Goal: Information Seeking & Learning: Learn about a topic

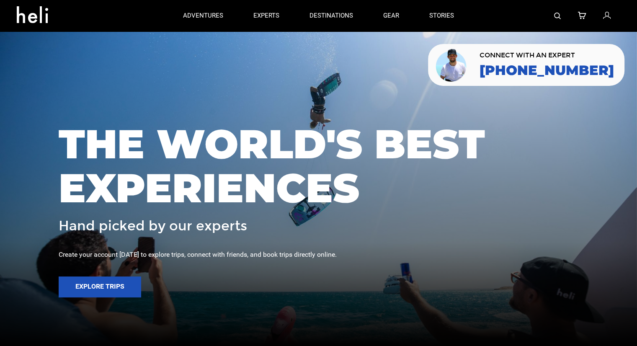
click at [555, 15] on img at bounding box center [557, 16] width 7 height 7
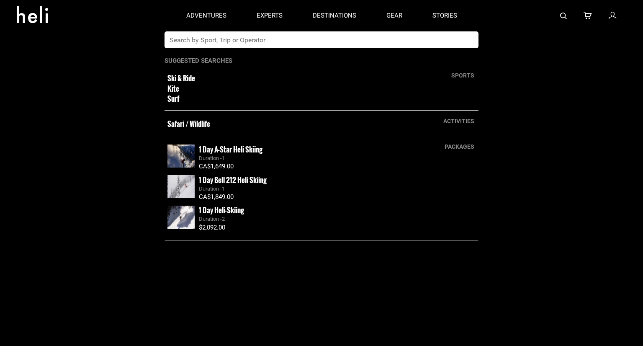
click at [333, 41] on input "text" at bounding box center [313, 39] width 297 height 17
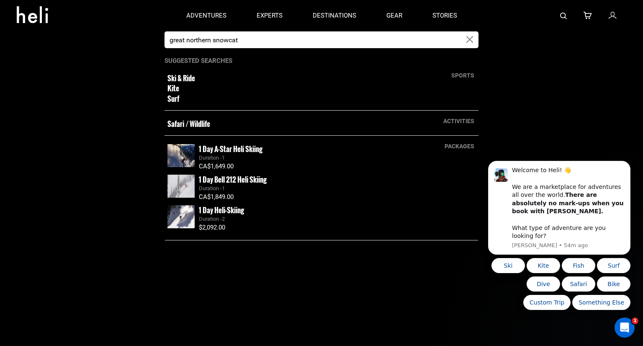
type input "great northern snowcat"
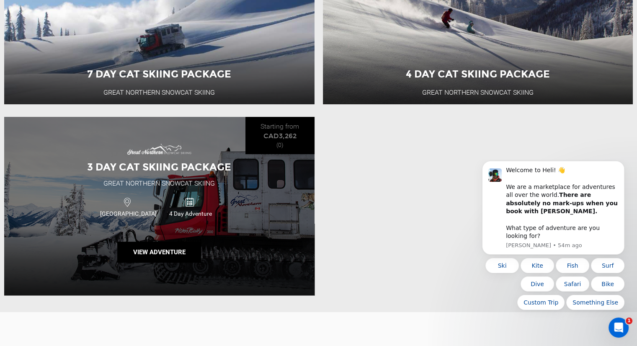
scroll to position [213, 0]
click at [95, 171] on div "3 Day Cat Skiing Package" at bounding box center [159, 167] width 165 height 14
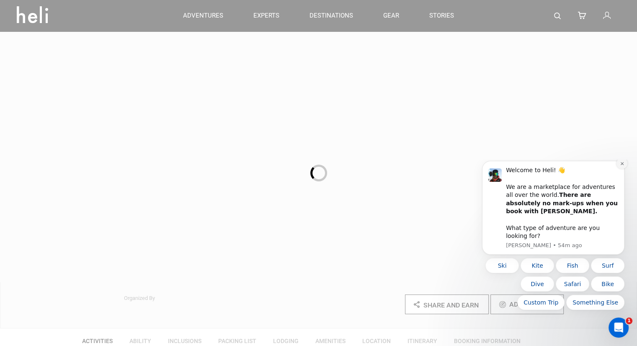
click at [623, 166] on icon "Dismiss notification" at bounding box center [622, 163] width 5 height 5
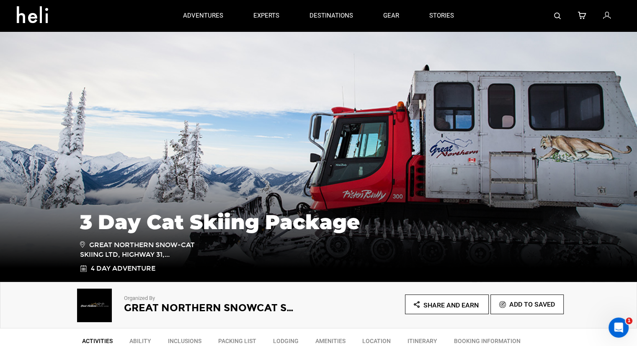
click at [558, 14] on img at bounding box center [557, 16] width 7 height 7
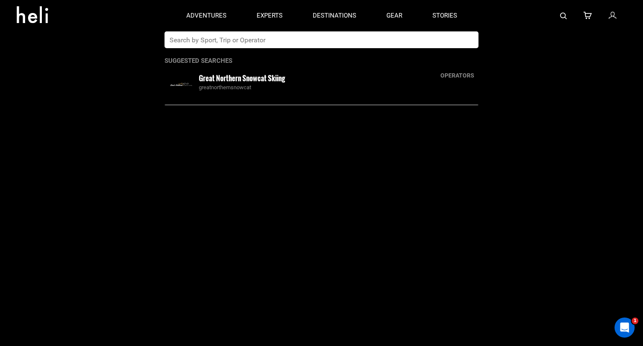
click at [358, 44] on input "text" at bounding box center [313, 39] width 297 height 17
type input "mustang"
click at [245, 79] on small "Mustang Powder" at bounding box center [222, 78] width 46 height 10
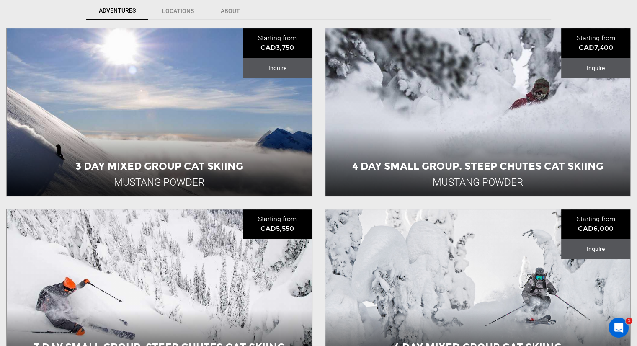
scroll to position [293, 0]
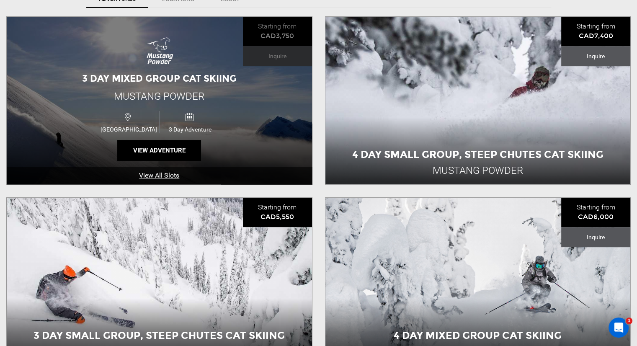
click at [229, 85] on div "3 Day Mixed Group Cat Skiing Mustang Powder [GEOGRAPHIC_DATA] 3 Day Adventure V…" at bounding box center [159, 100] width 305 height 167
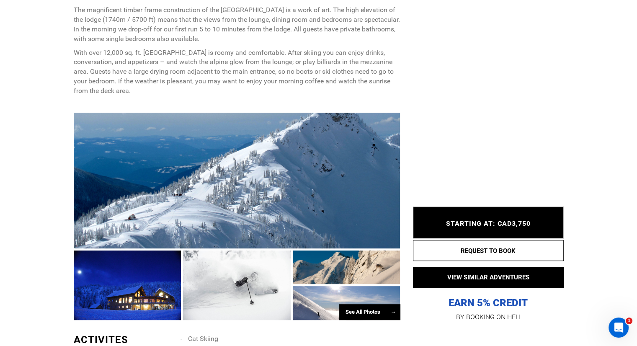
scroll to position [461, 0]
